Goal: Information Seeking & Learning: Learn about a topic

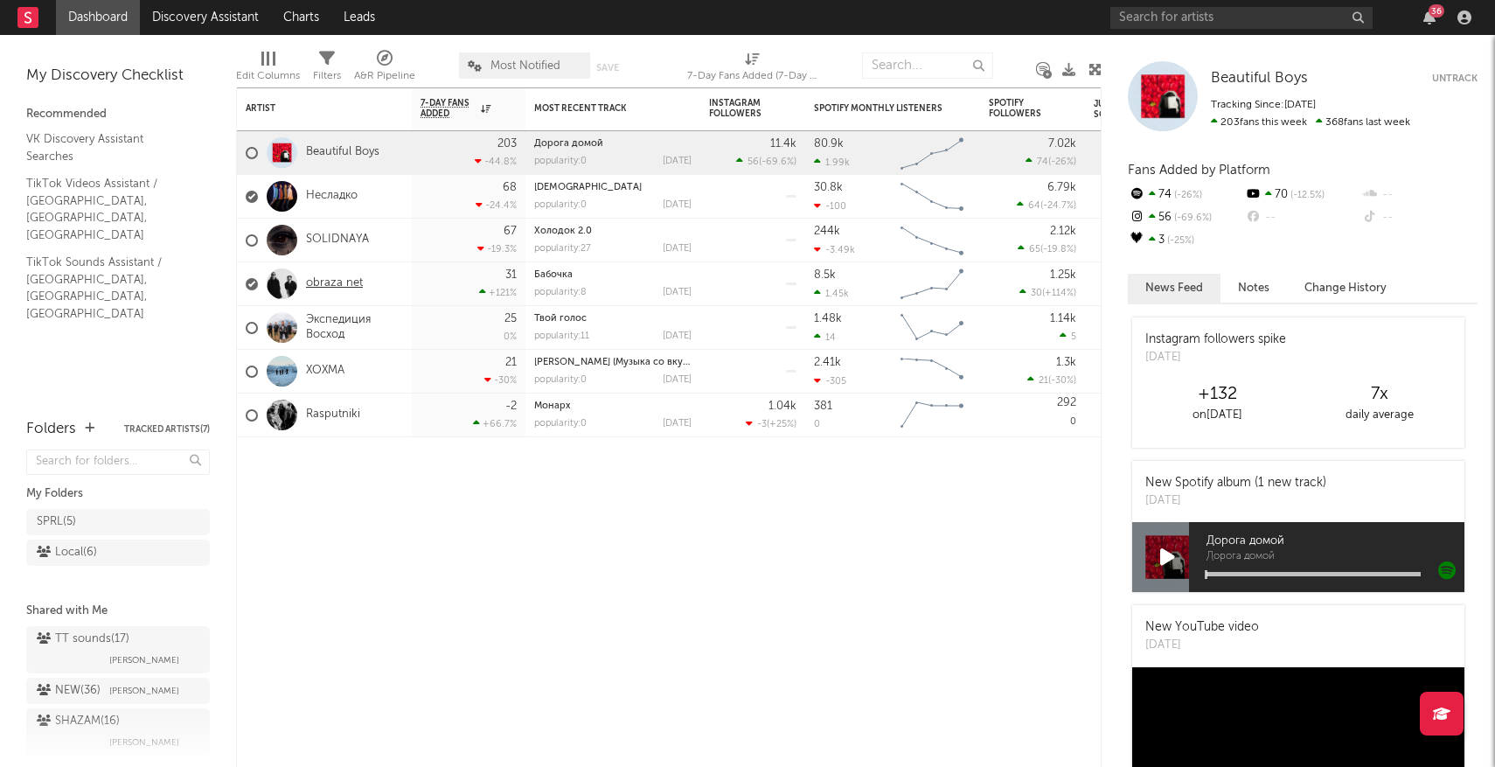
click at [352, 285] on link "obraza net" at bounding box center [334, 283] width 57 height 15
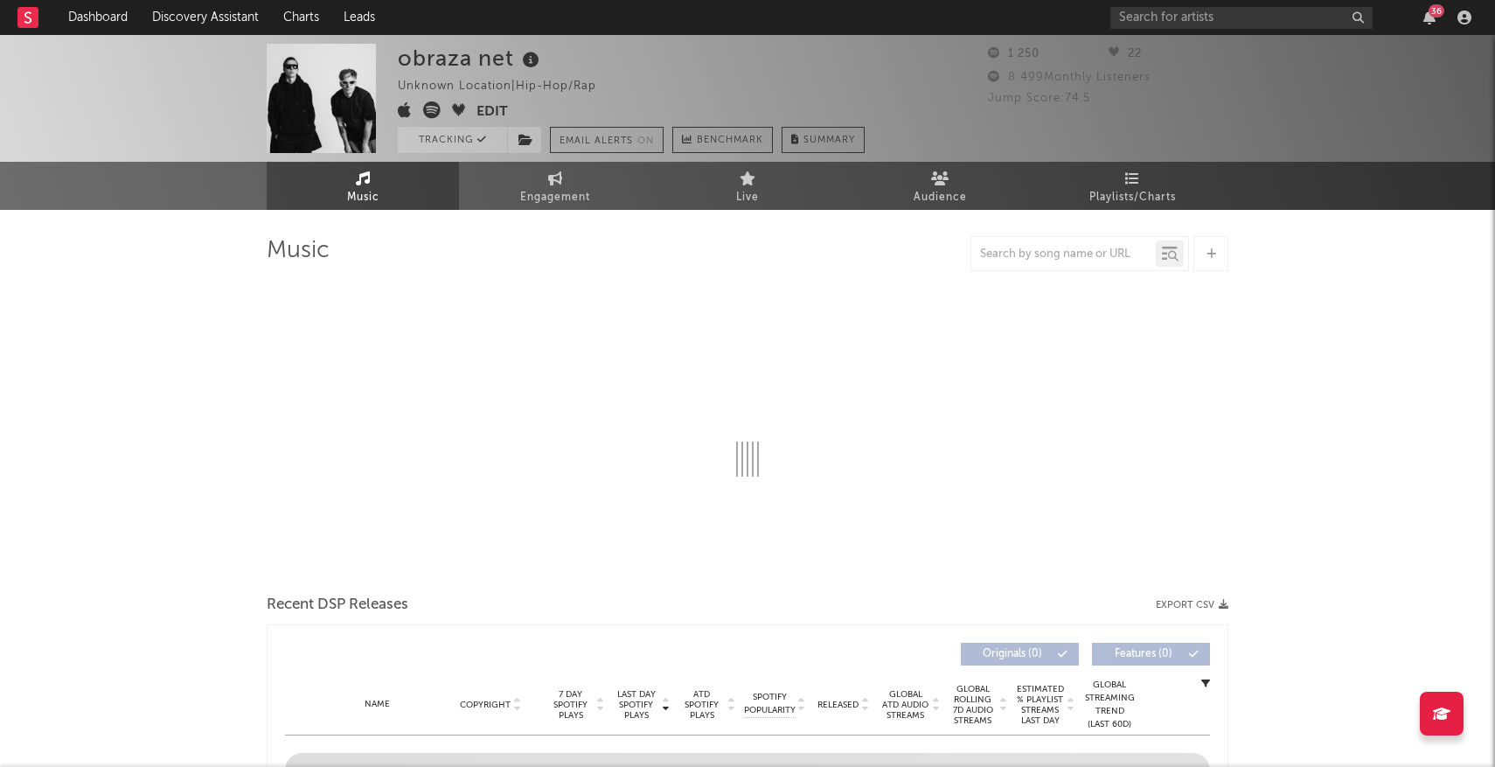
select select "6m"
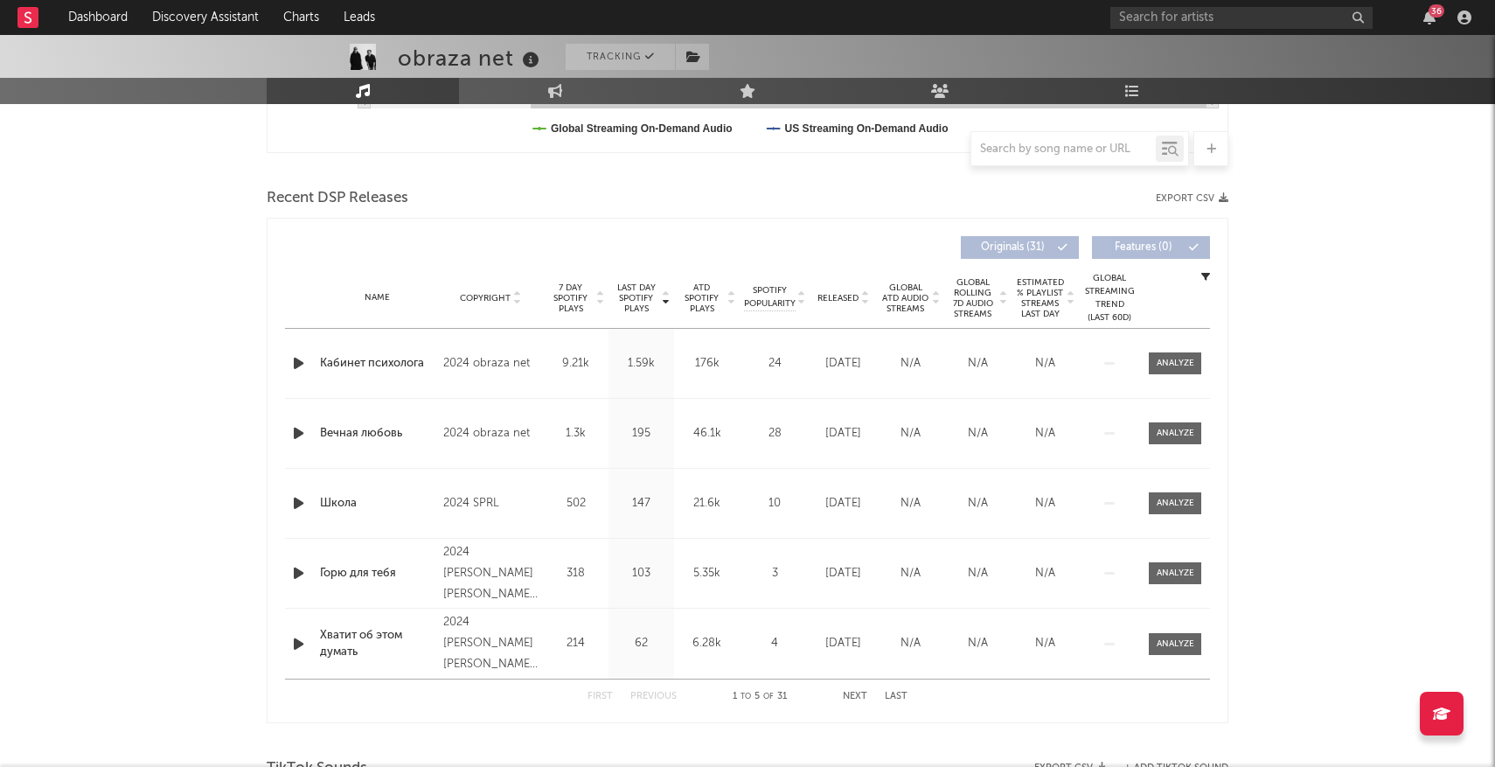
scroll to position [548, 0]
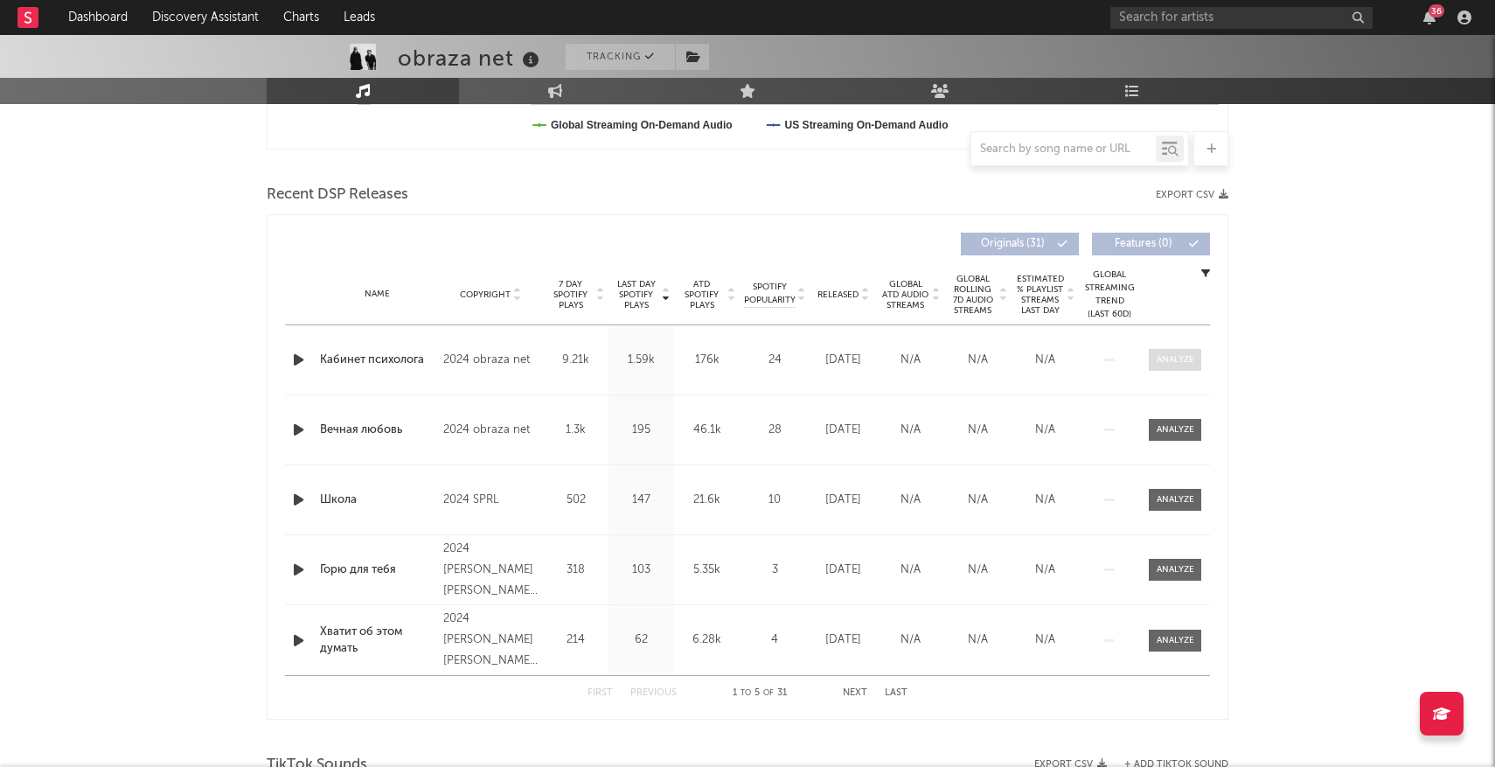
click at [1161, 352] on span at bounding box center [1175, 360] width 52 height 22
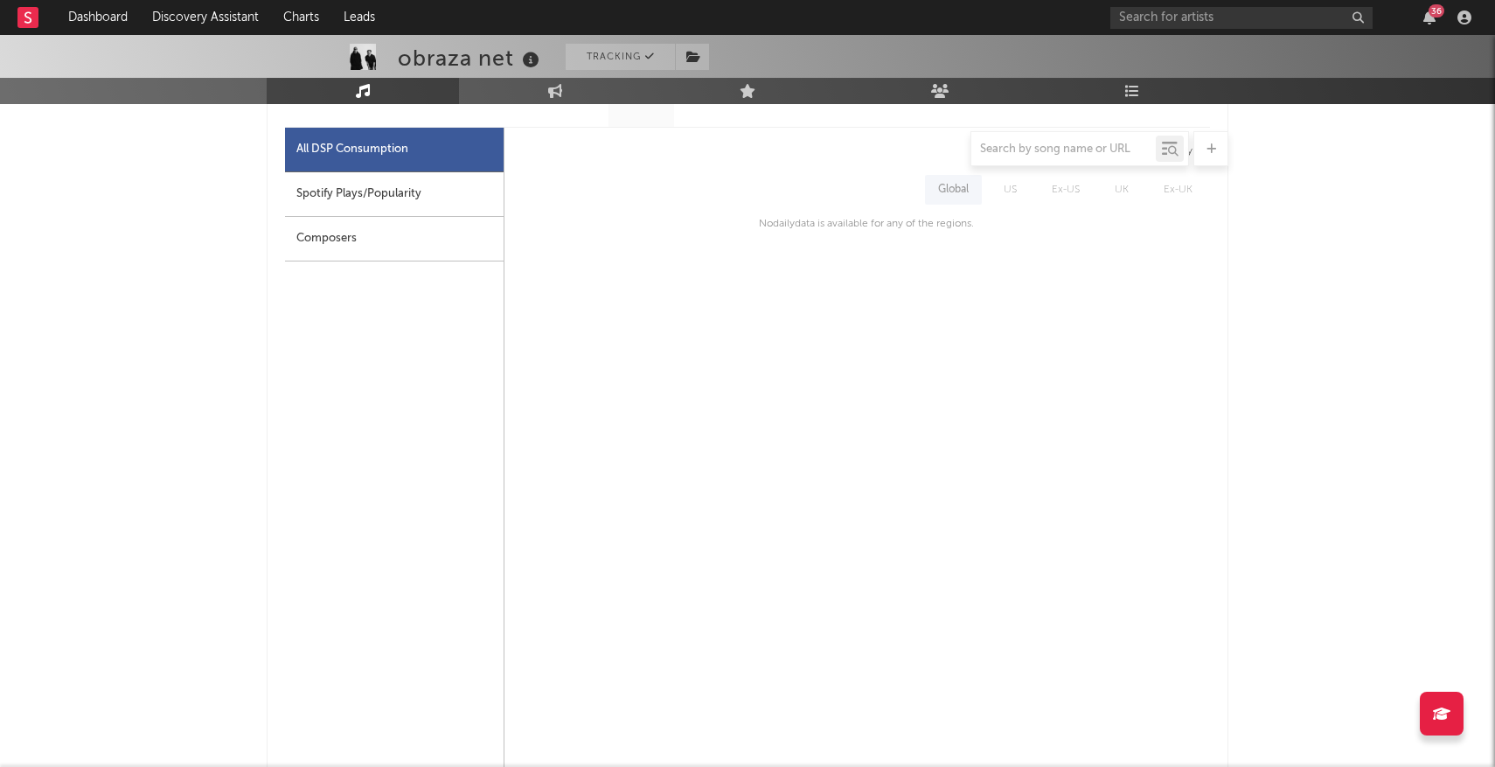
scroll to position [805, 0]
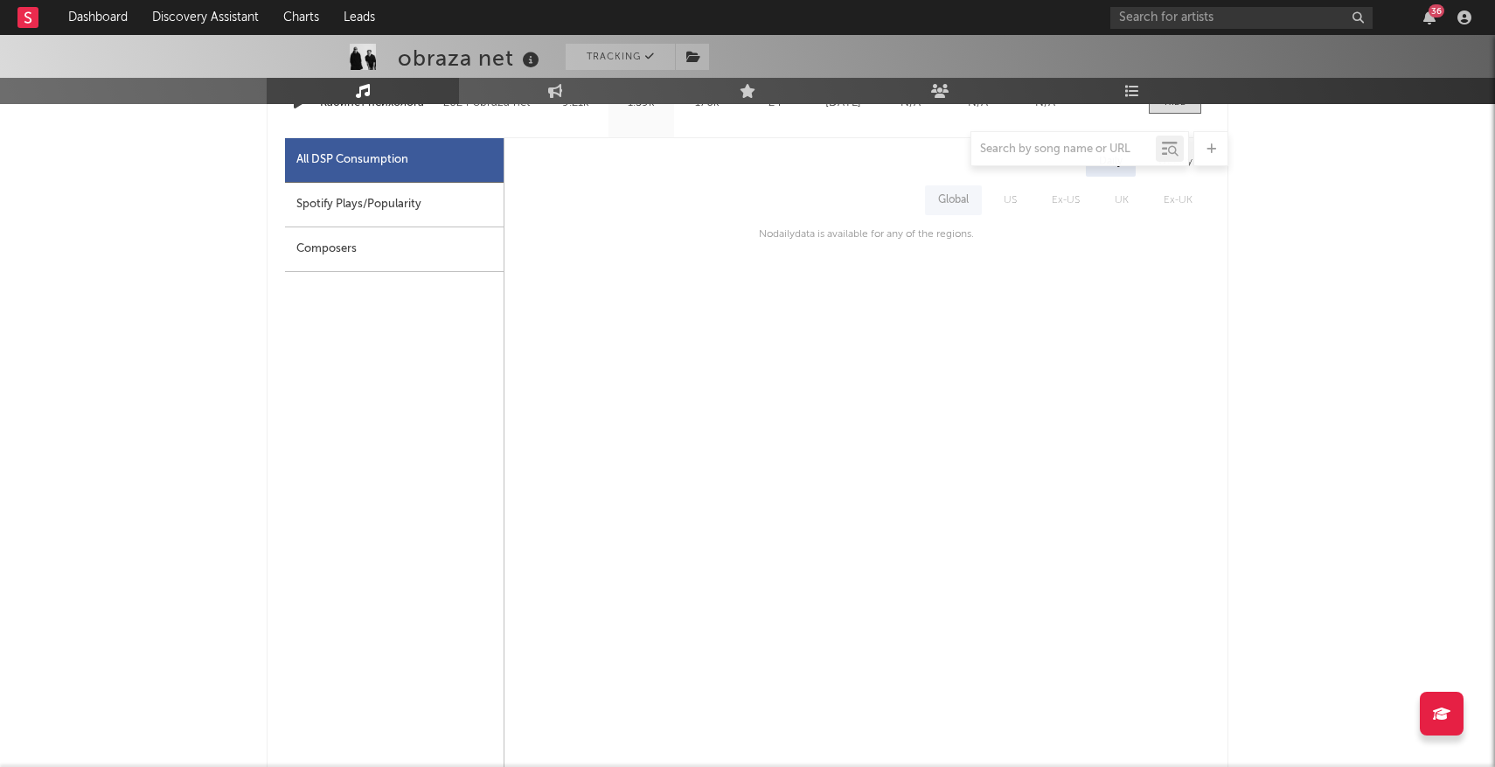
click at [435, 218] on div "Spotify Plays/Popularity" at bounding box center [394, 205] width 219 height 45
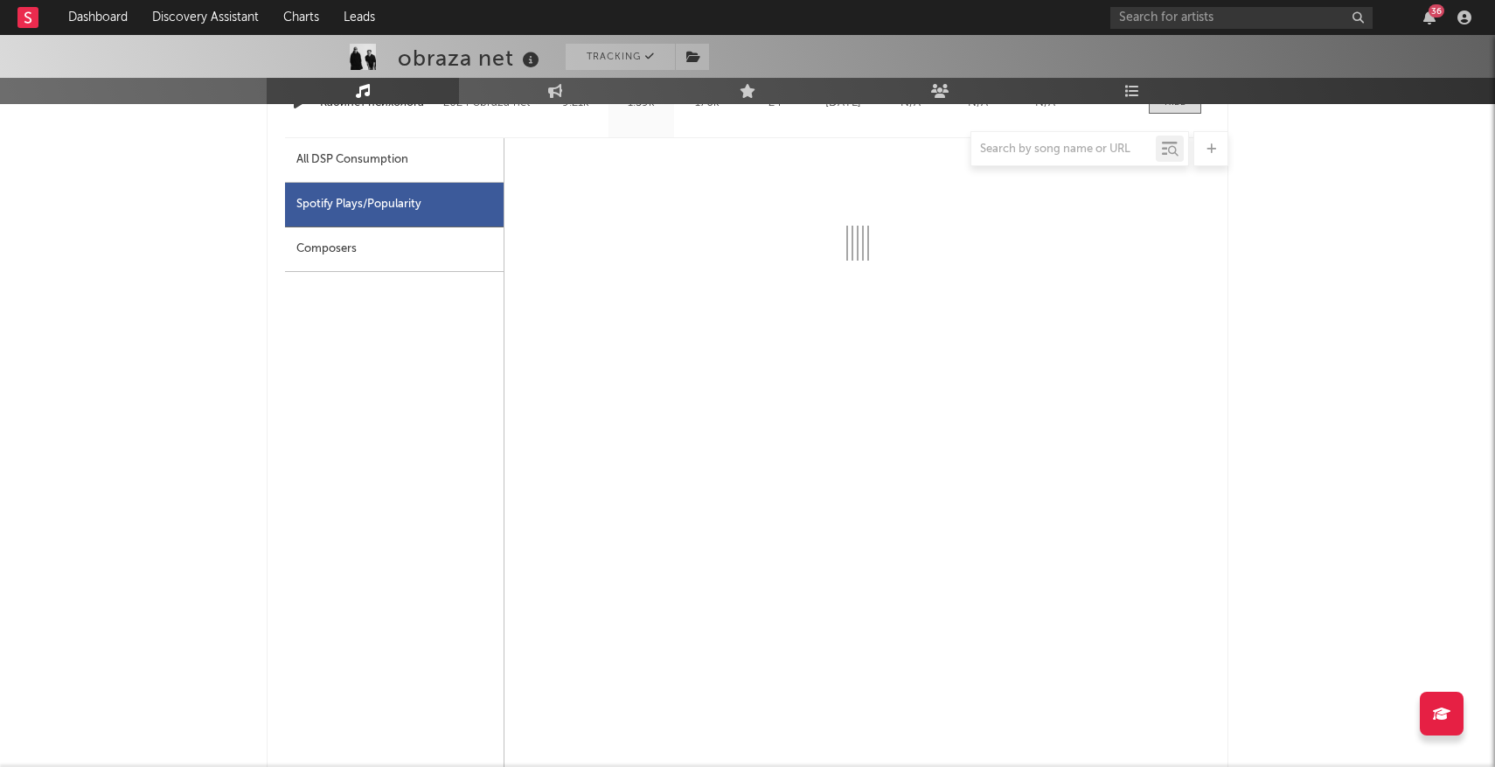
select select "6m"
select select "1w"
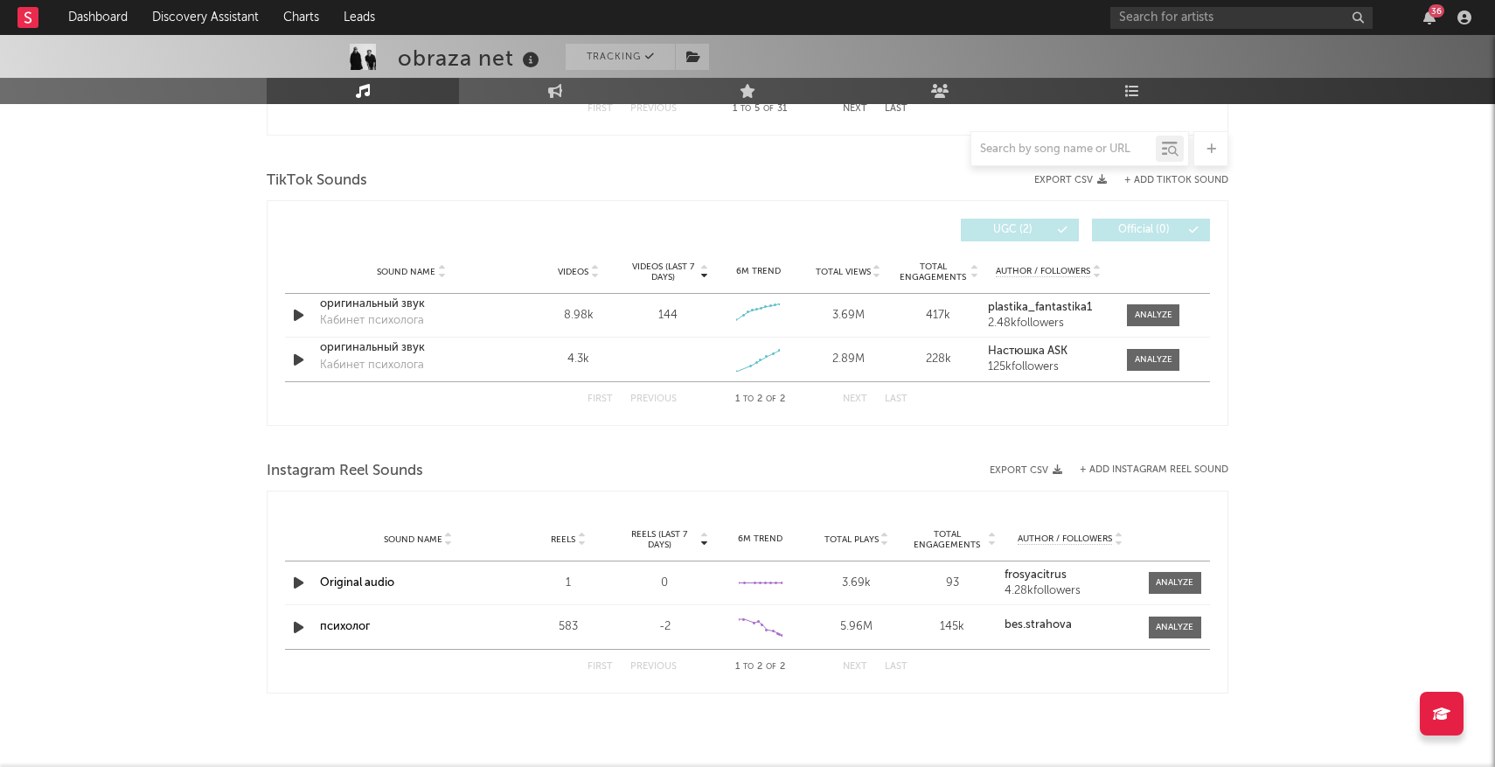
scroll to position [1959, 0]
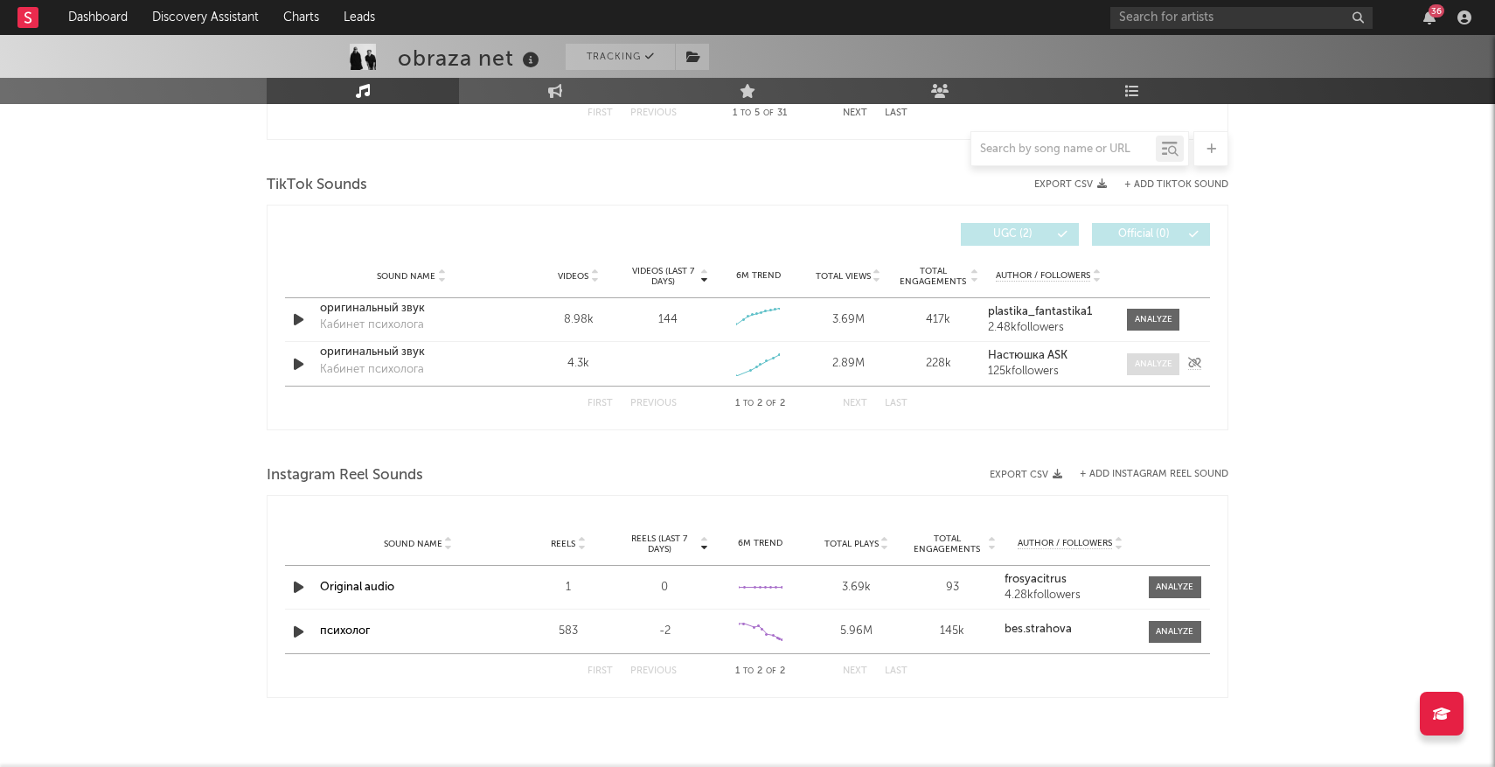
click at [1156, 366] on div at bounding box center [1154, 364] width 38 height 13
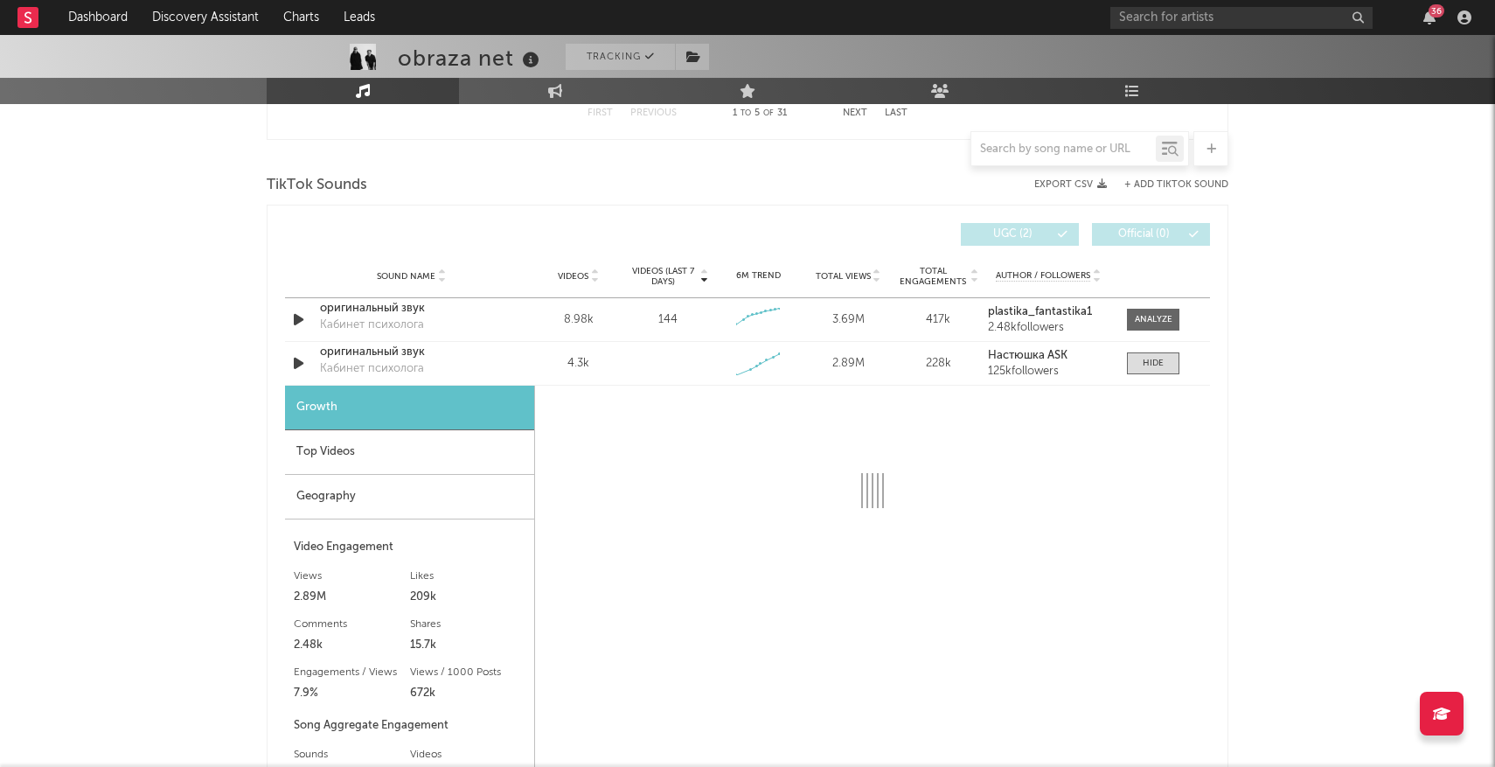
select select "1w"
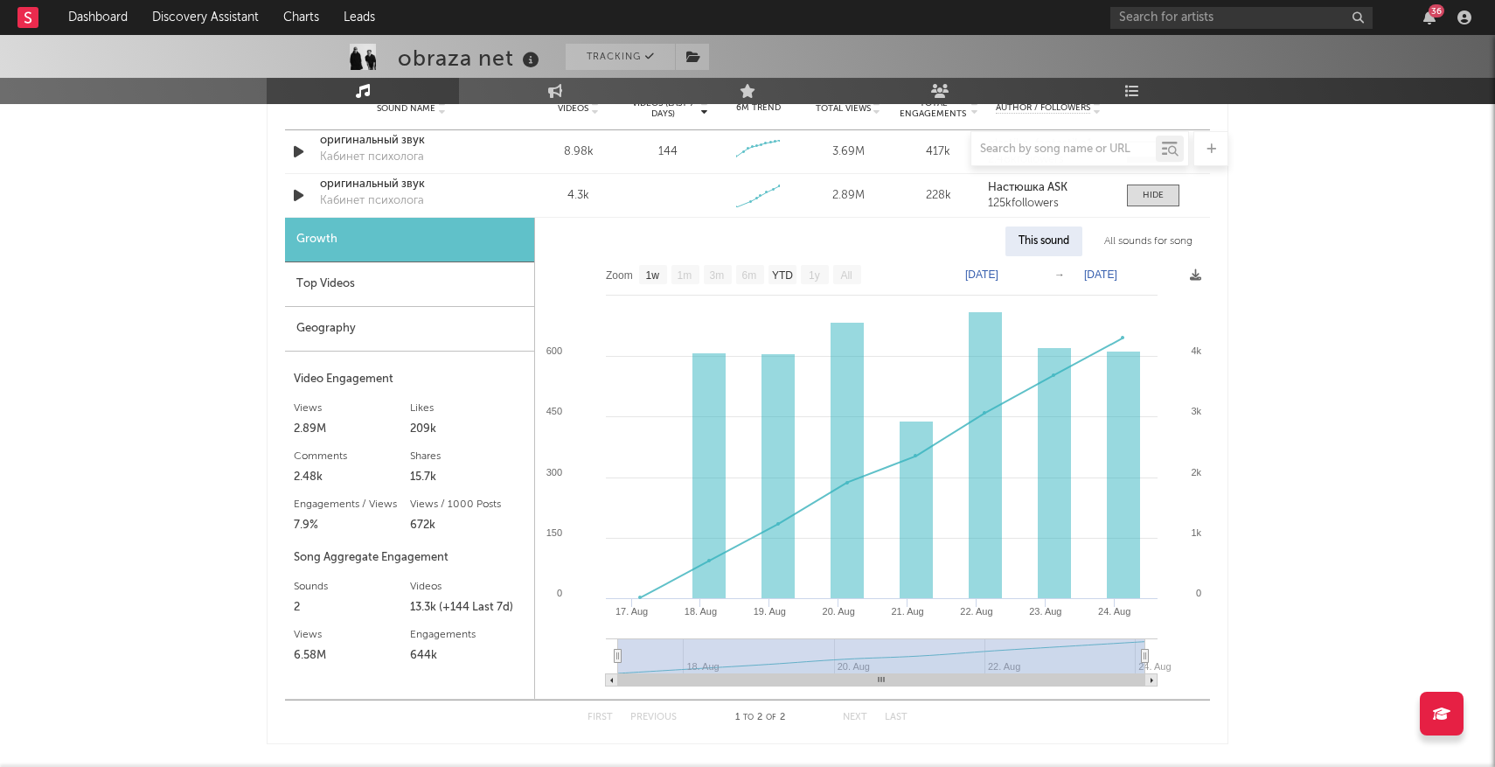
scroll to position [2129, 0]
click at [399, 288] on div "Top Videos" at bounding box center [409, 282] width 249 height 45
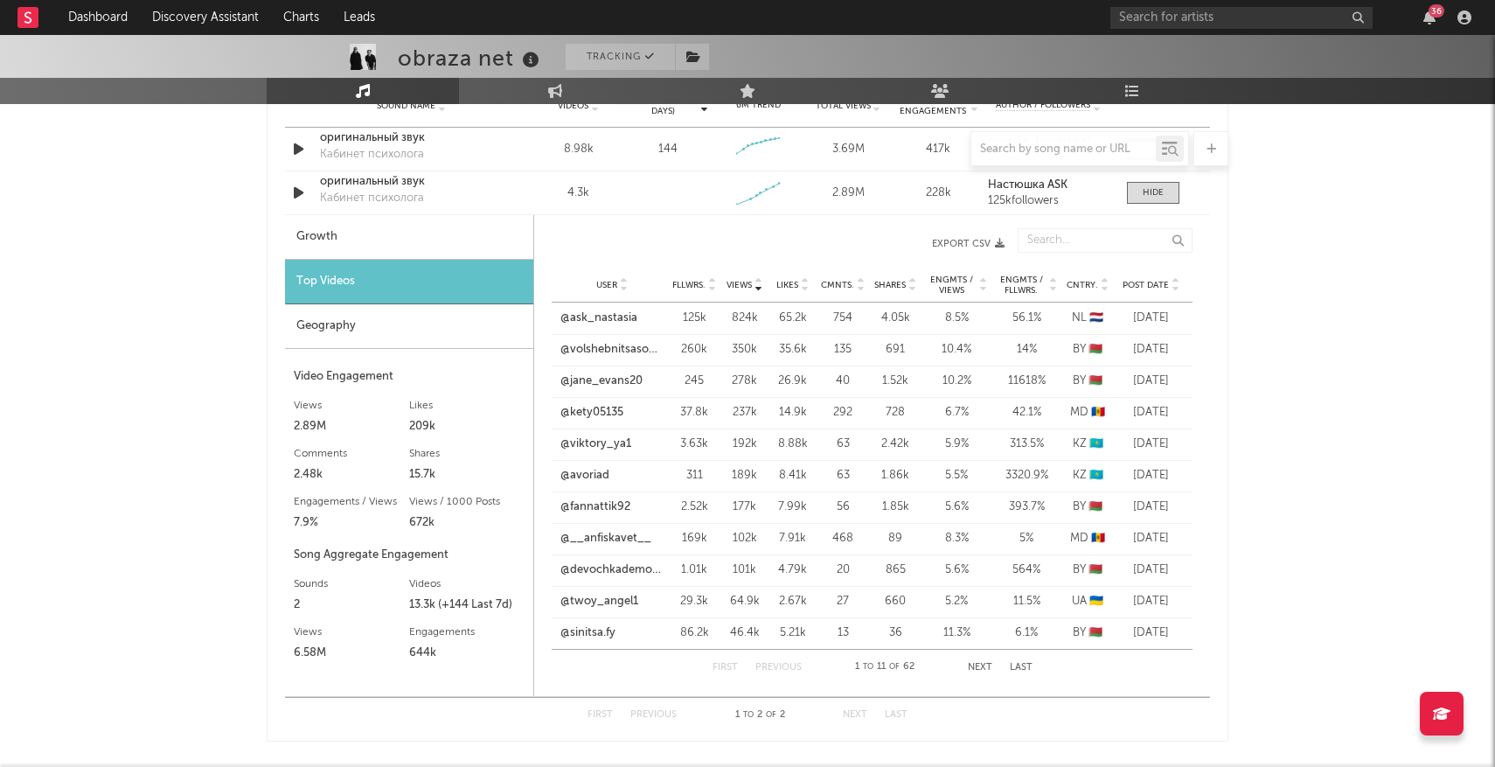
click at [1133, 274] on div "User Fllwrs. Views Likes Cmnts. Shares Engmts / Views Engmts / Fllwrs. Cntry. P…" at bounding box center [872, 284] width 641 height 35
click at [1135, 281] on span "Post Date" at bounding box center [1145, 285] width 46 height 10
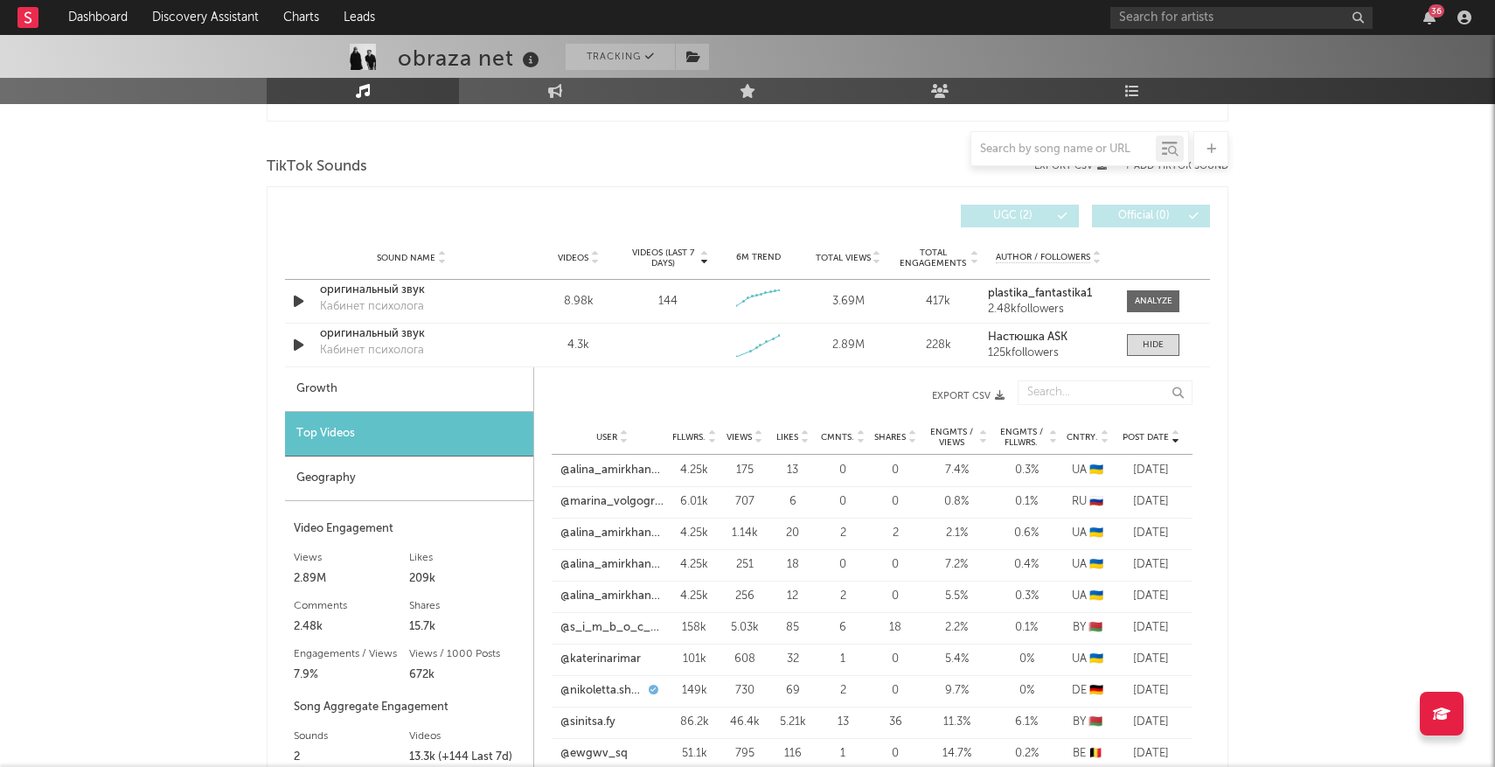
scroll to position [1971, 0]
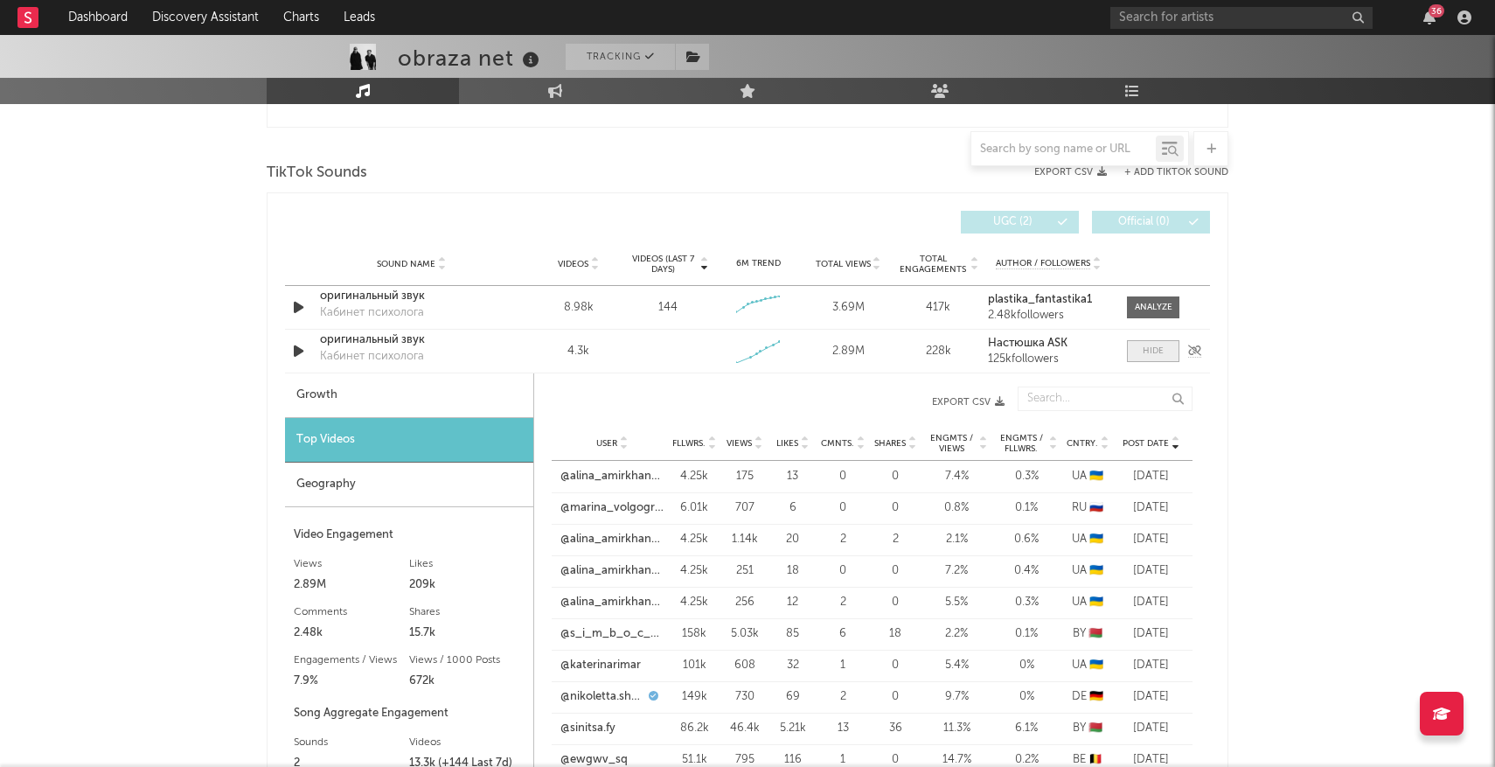
click at [1151, 348] on div at bounding box center [1152, 350] width 21 height 13
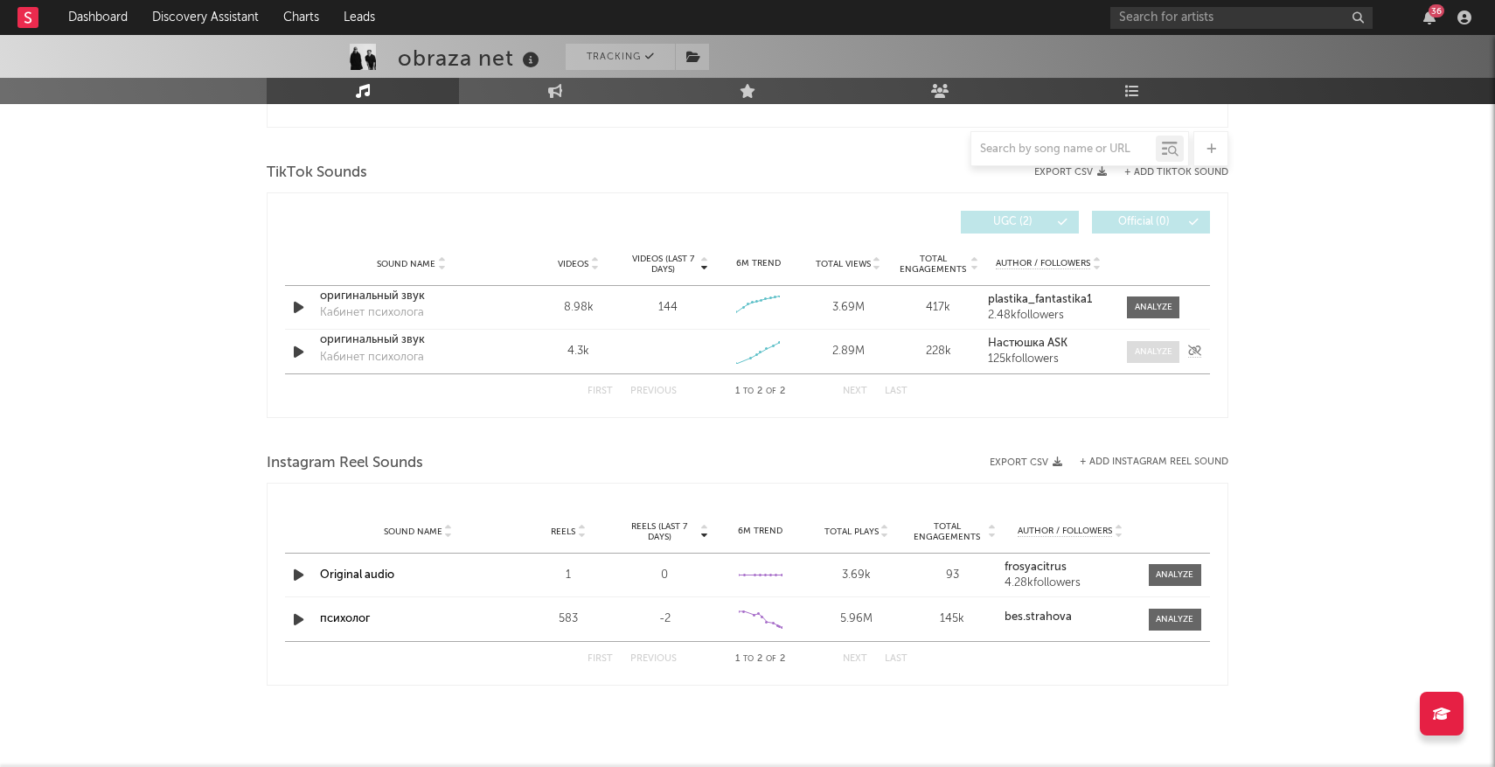
click at [1145, 347] on div at bounding box center [1154, 351] width 38 height 13
select select "1w"
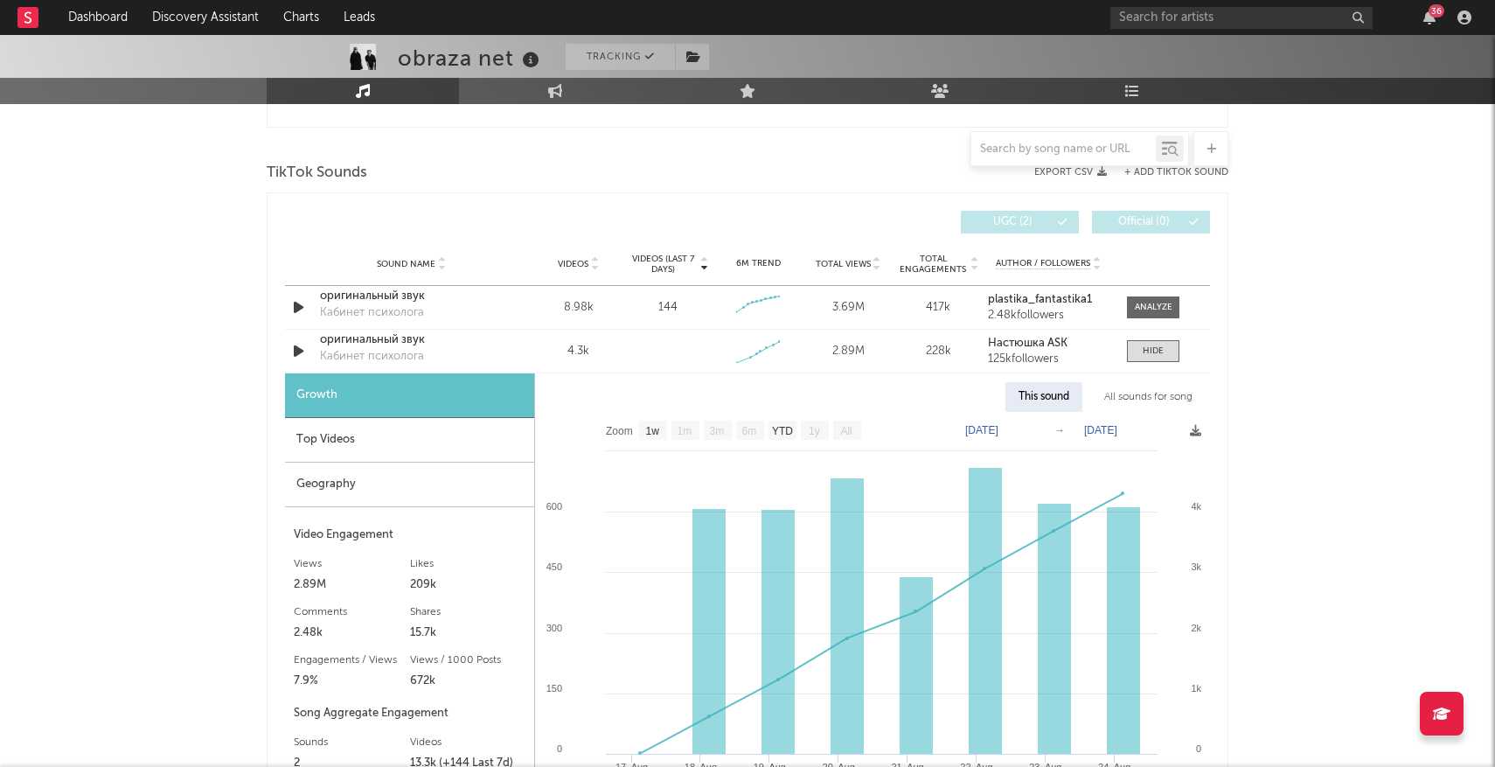
click at [393, 429] on div "Top Videos" at bounding box center [409, 440] width 249 height 45
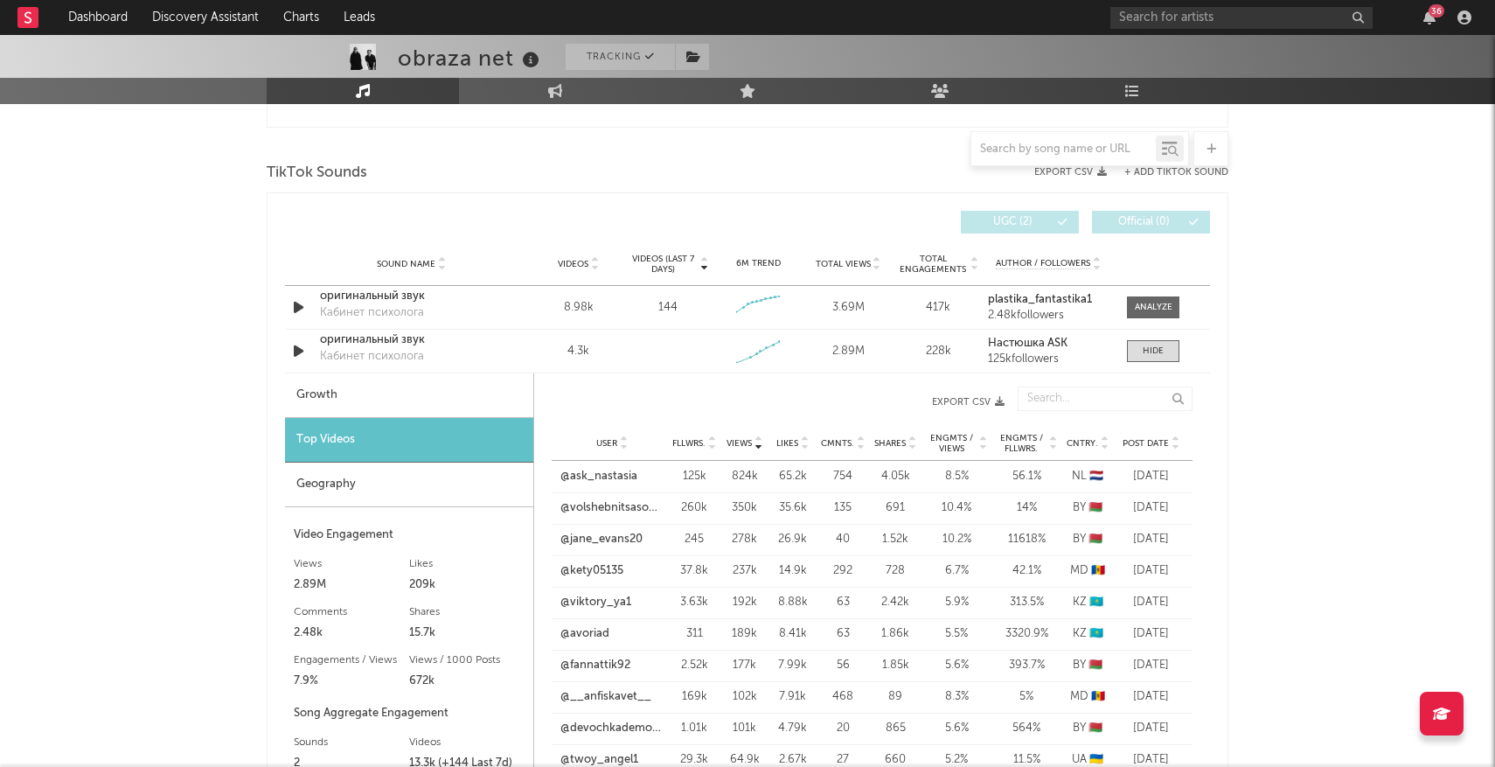
click at [446, 491] on div "Geography" at bounding box center [409, 484] width 248 height 45
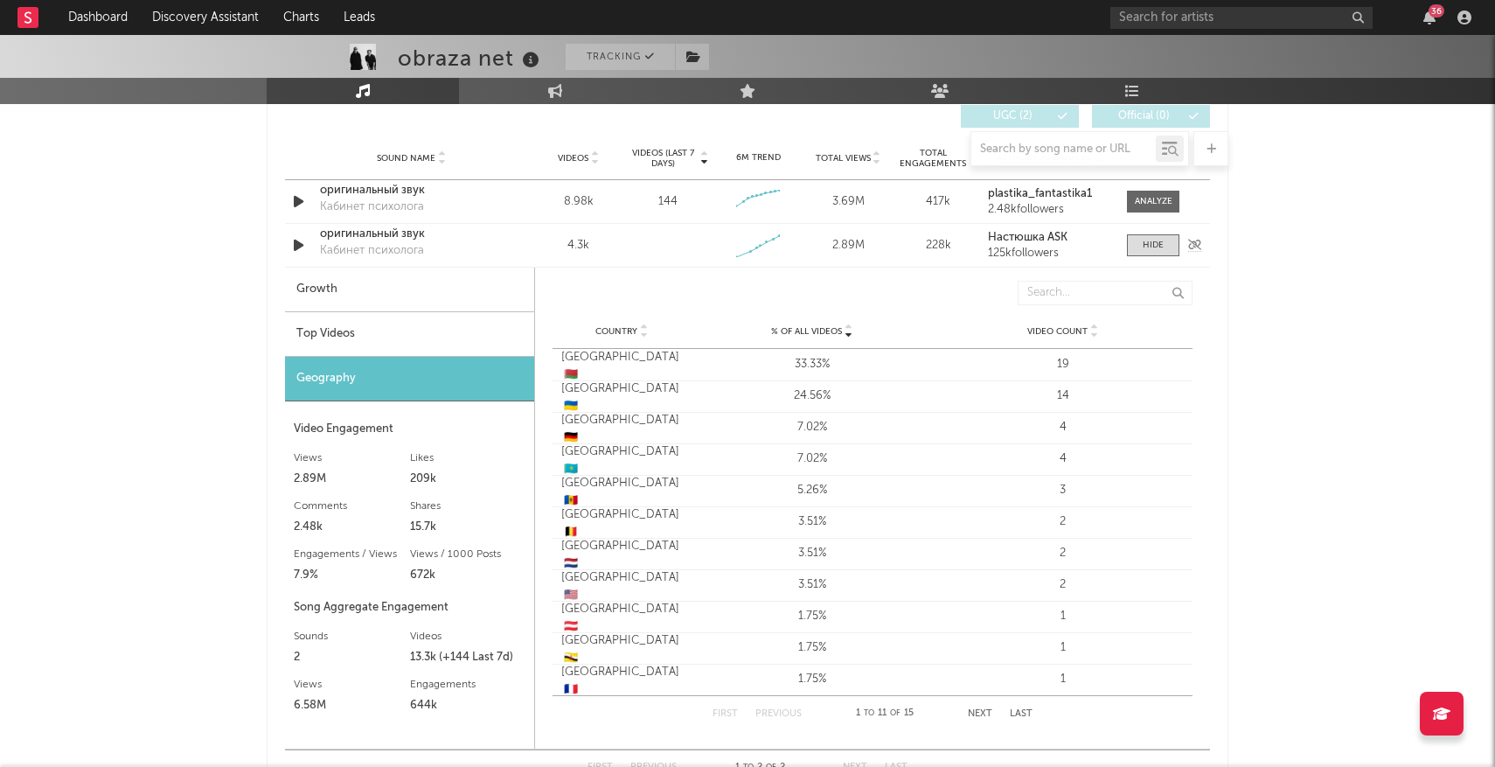
scroll to position [2079, 0]
click at [366, 333] on div "Top Videos" at bounding box center [409, 331] width 249 height 45
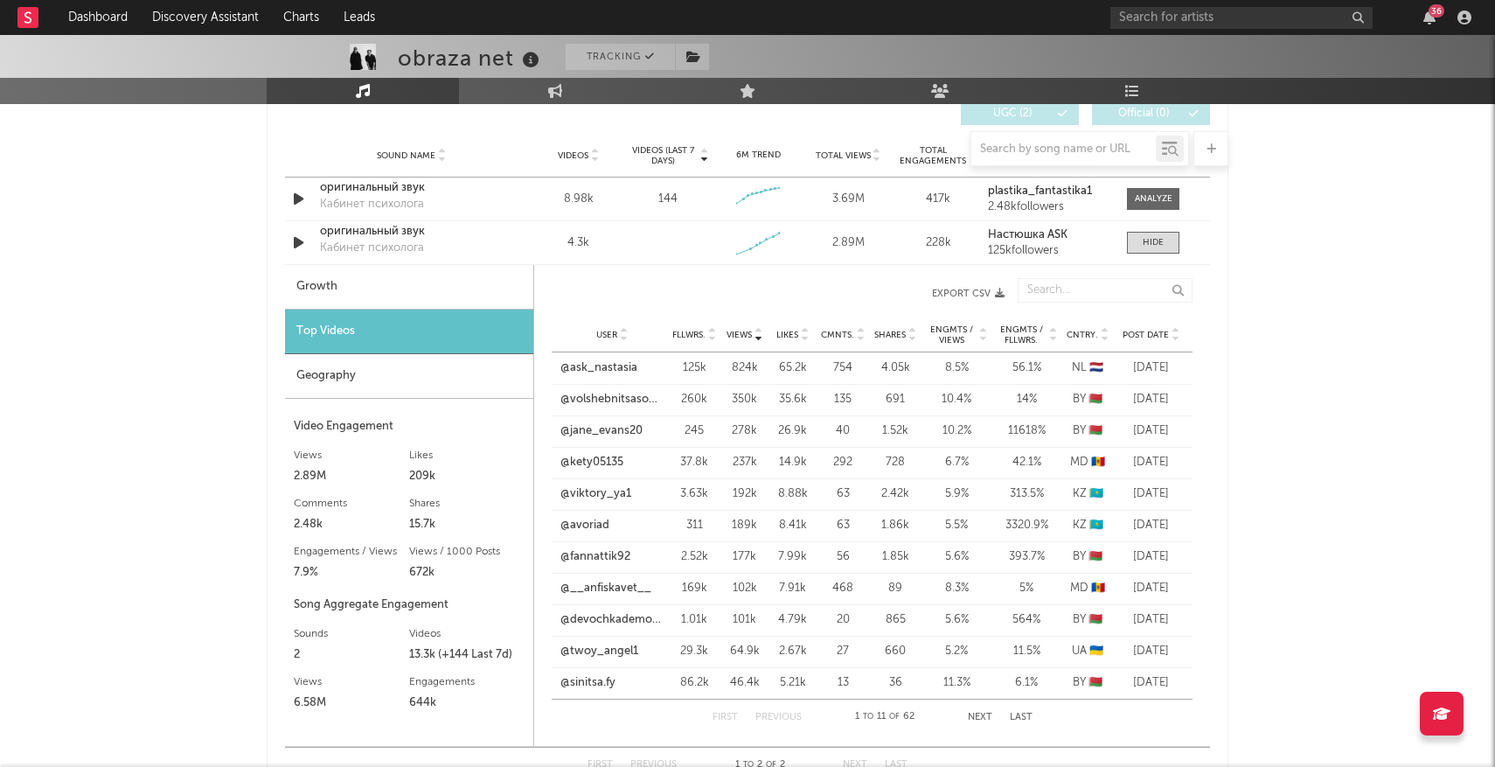
click at [726, 330] on span "Views" at bounding box center [738, 335] width 25 height 10
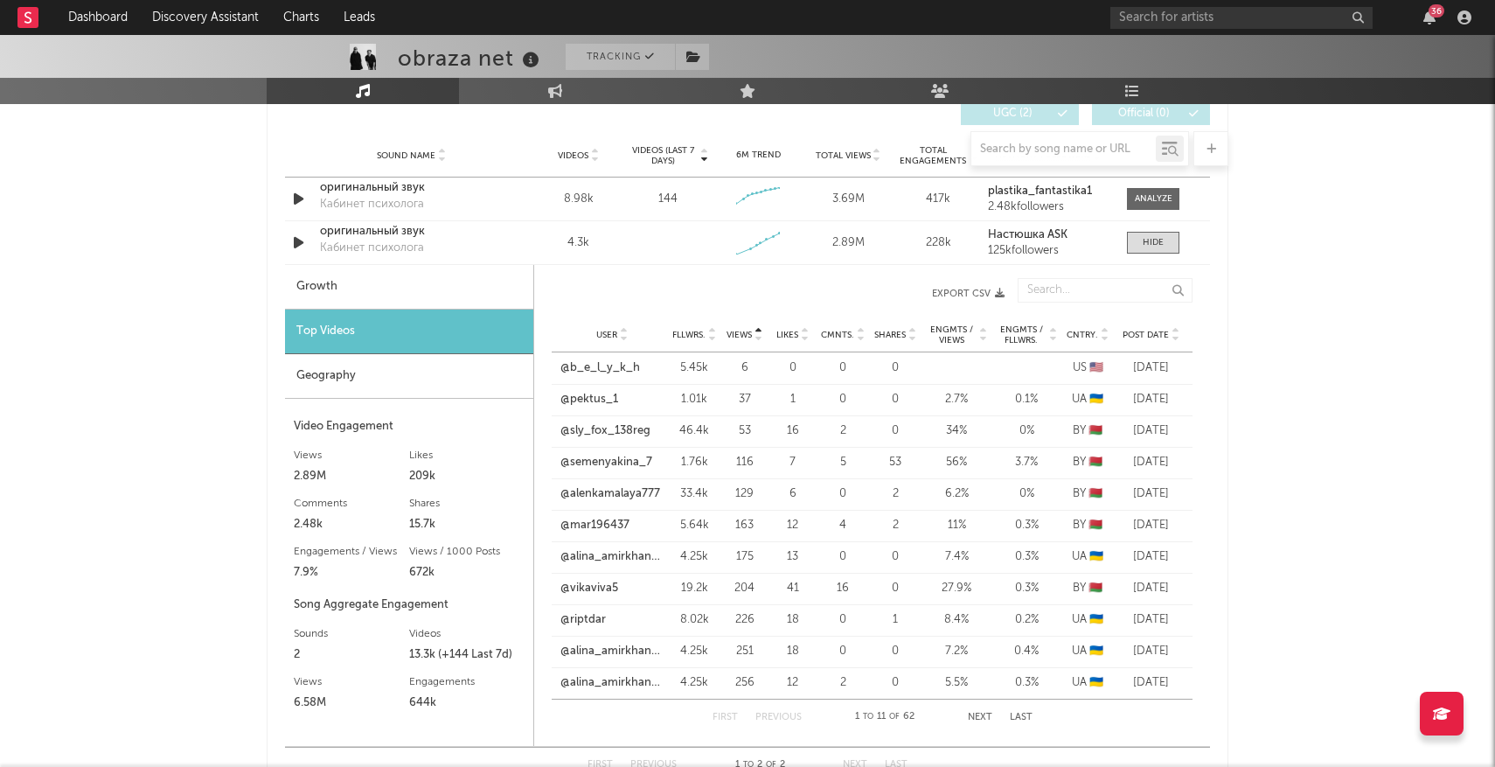
click at [726, 330] on span "Views" at bounding box center [738, 335] width 25 height 10
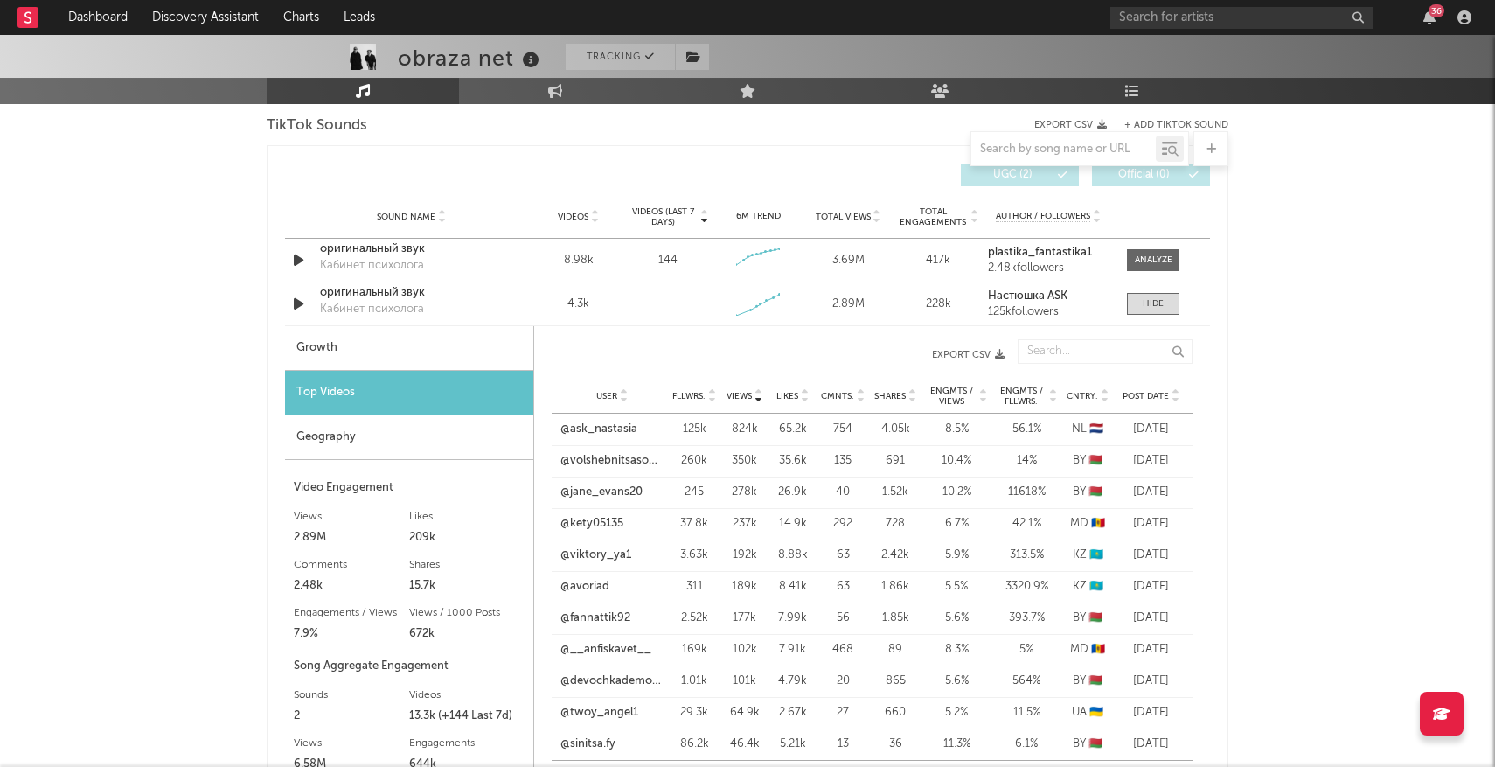
scroll to position [2017, 0]
click at [1153, 302] on div at bounding box center [1152, 305] width 21 height 13
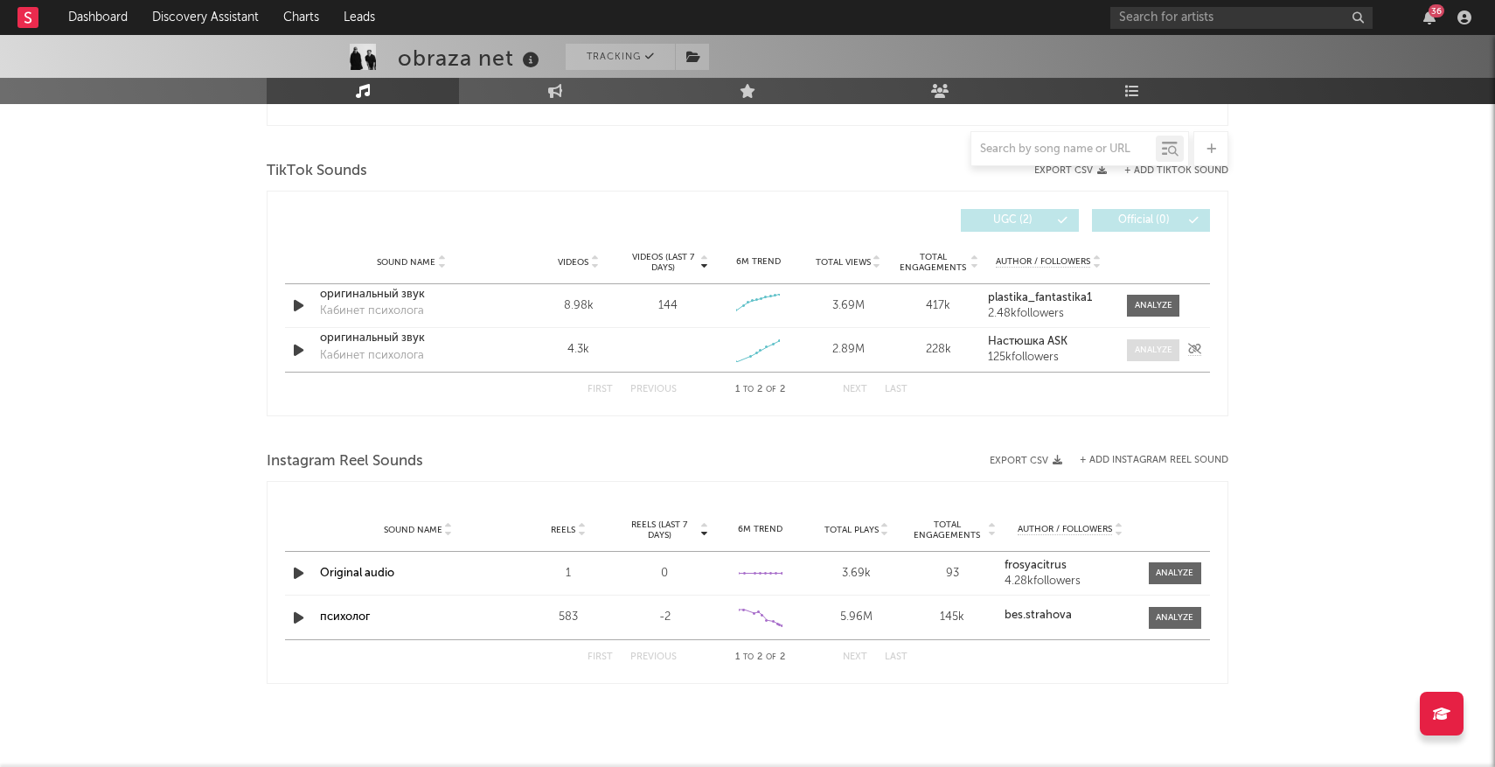
scroll to position [1973, 0]
click at [1149, 302] on div at bounding box center [1154, 305] width 38 height 13
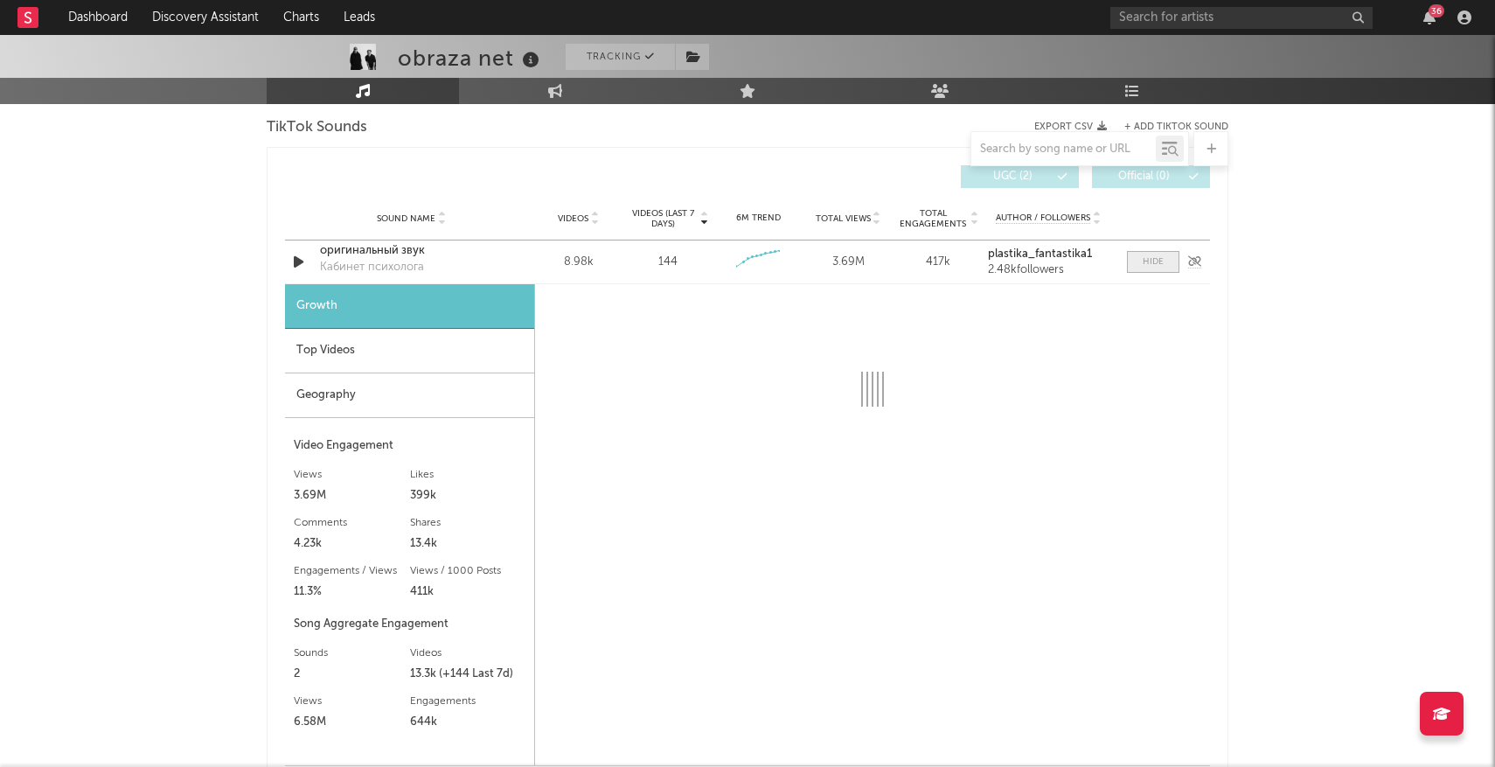
select select "6m"
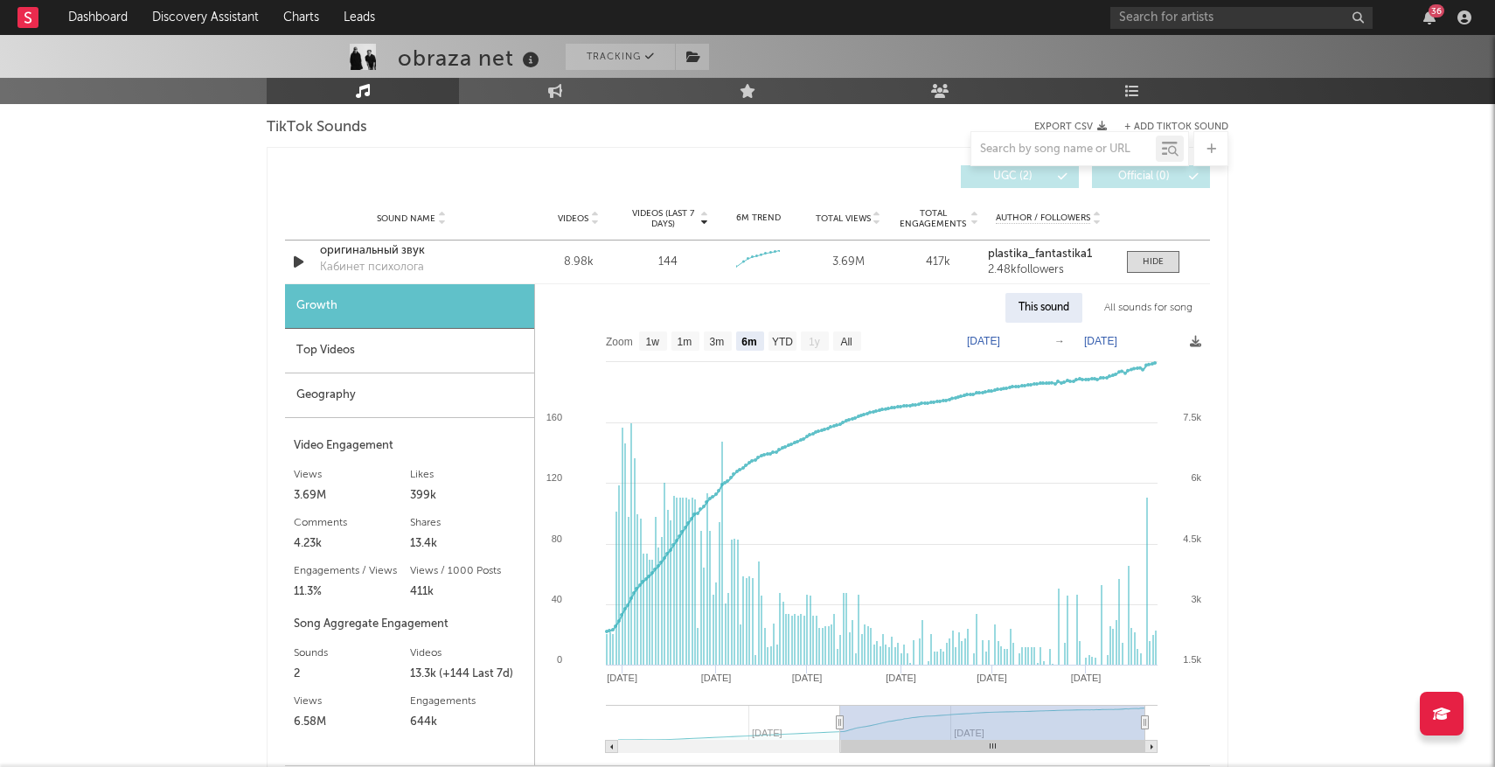
click at [396, 384] on div "Geography" at bounding box center [409, 395] width 249 height 45
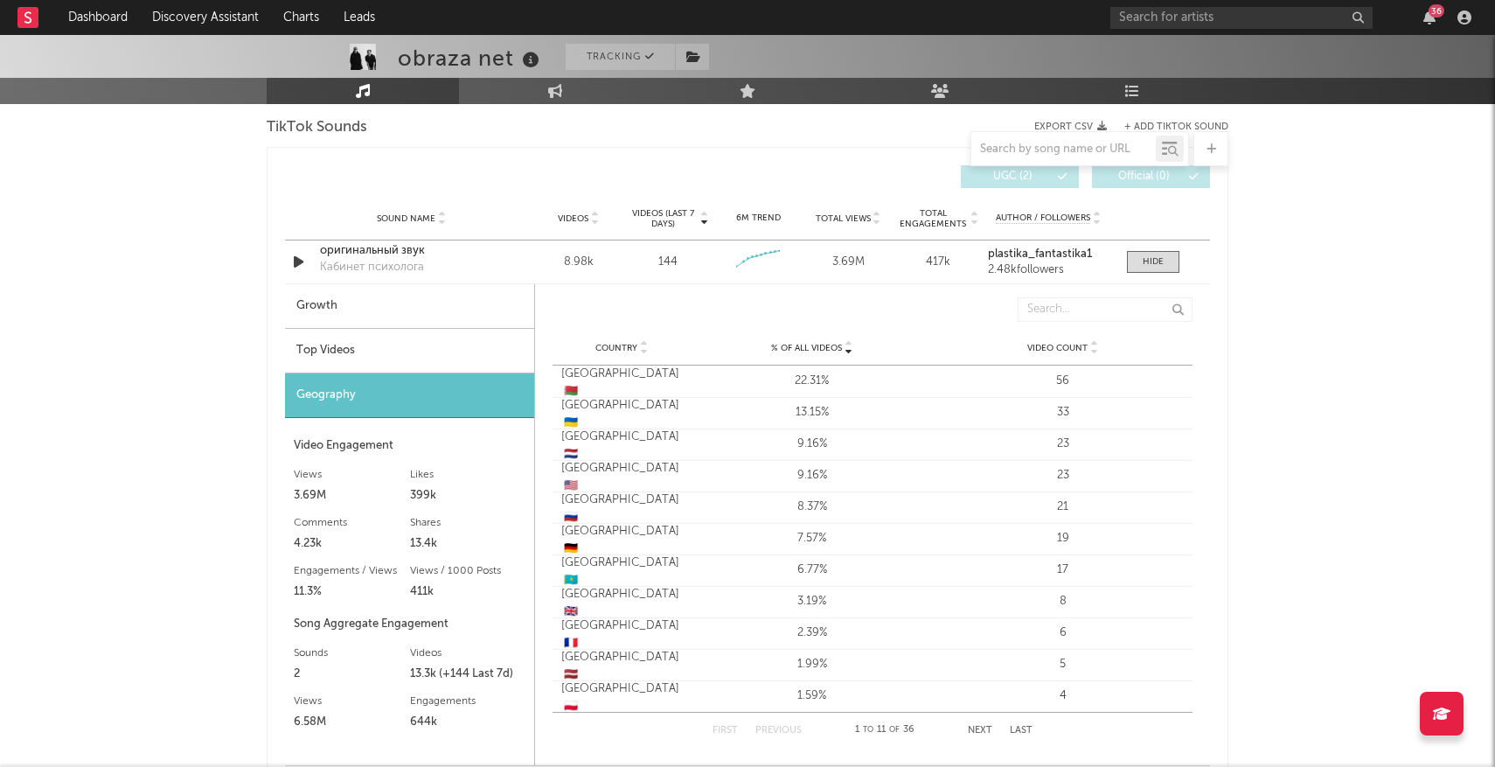
click at [392, 356] on div "Top Videos" at bounding box center [409, 351] width 249 height 45
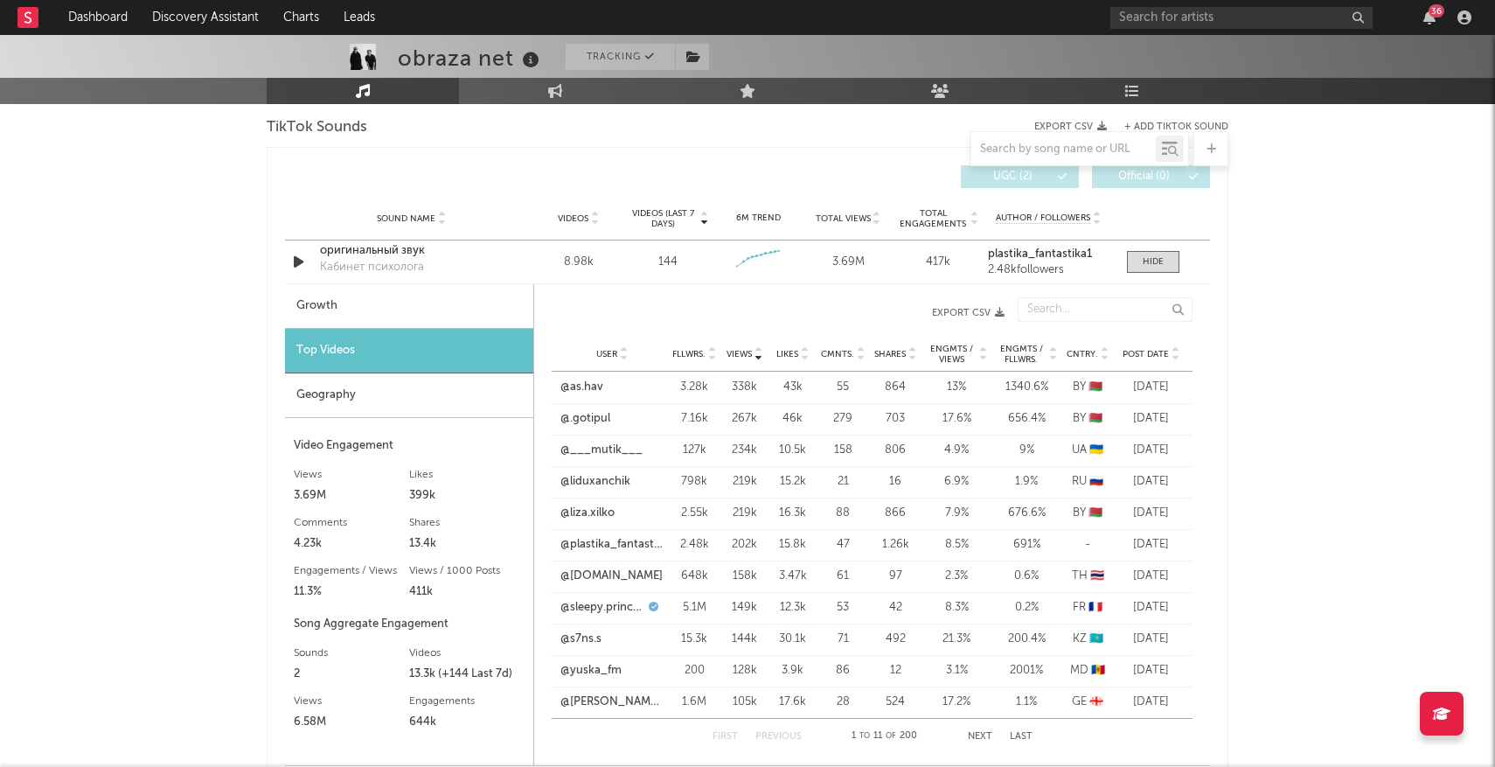
click at [1155, 359] on div "Post Date" at bounding box center [1151, 353] width 66 height 13
